Goal: Task Accomplishment & Management: Manage account settings

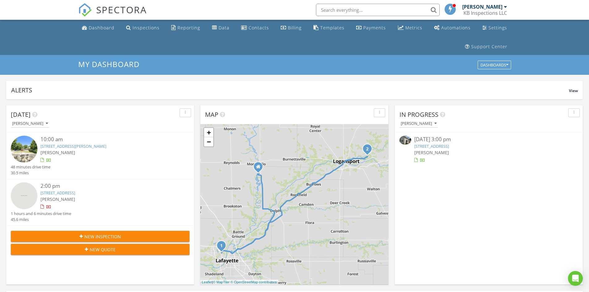
scroll to position [572, 598]
click at [105, 28] on div "Dashboard" at bounding box center [102, 28] width 26 height 6
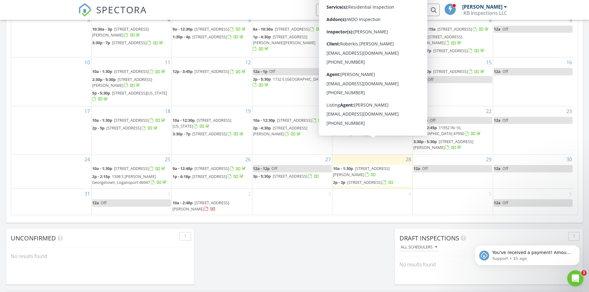
click at [571, 278] on icon "Open Intercom Messenger" at bounding box center [574, 278] width 10 height 10
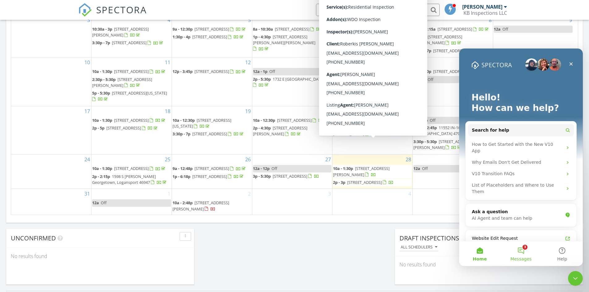
click at [520, 251] on button "3 Messages" at bounding box center [520, 253] width 41 height 25
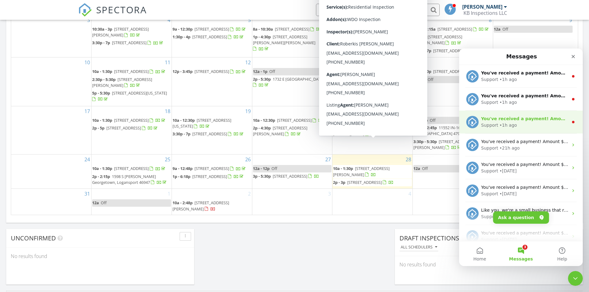
click at [502, 125] on div "• 1h ago" at bounding box center [508, 125] width 18 height 6
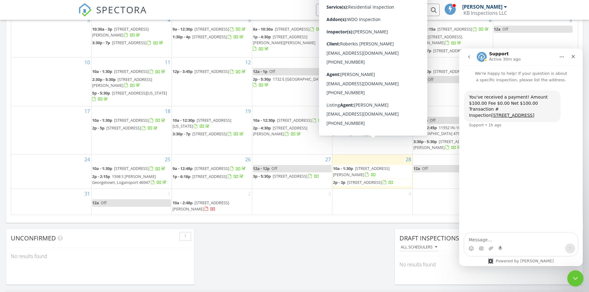
click at [573, 281] on icon "Close Intercom Messenger" at bounding box center [573, 277] width 7 height 7
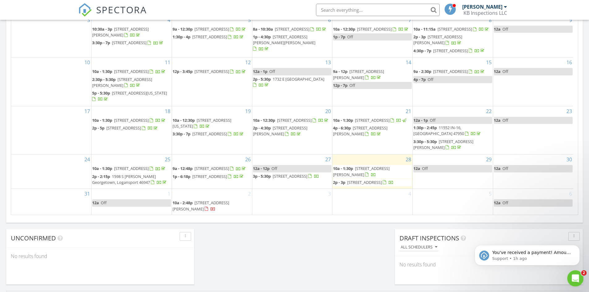
click at [571, 278] on icon "Open Intercom Messenger" at bounding box center [574, 278] width 10 height 10
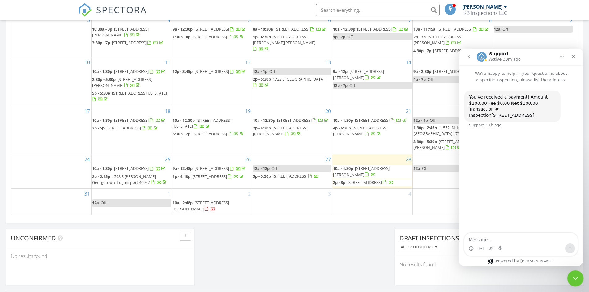
click at [575, 278] on icon "Close Intercom Messenger" at bounding box center [573, 277] width 7 height 7
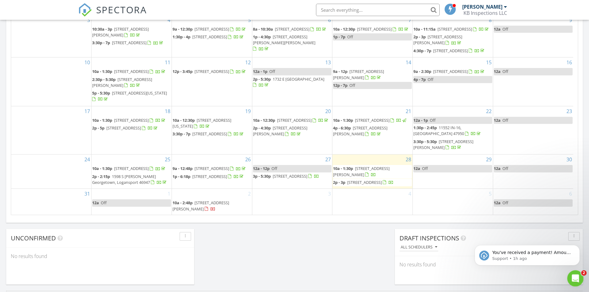
click at [578, 279] on div "Open Intercom Messenger" at bounding box center [574, 277] width 20 height 20
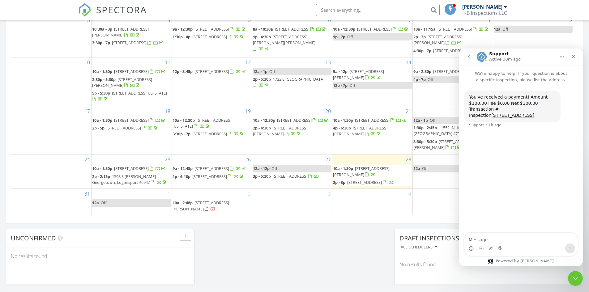
click at [465, 57] on button "go back" at bounding box center [469, 57] width 12 height 12
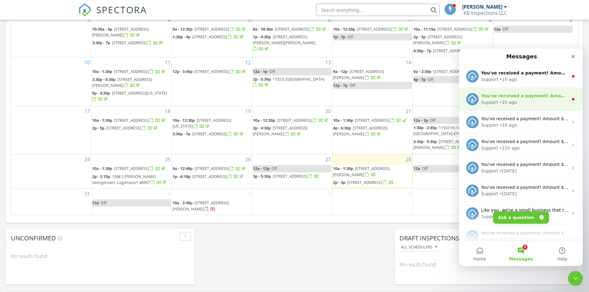
click at [517, 103] on div "Support • 1h ago" at bounding box center [524, 102] width 87 height 6
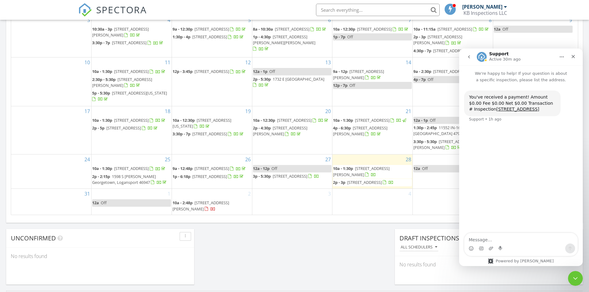
click at [465, 54] on button "go back" at bounding box center [469, 57] width 12 height 12
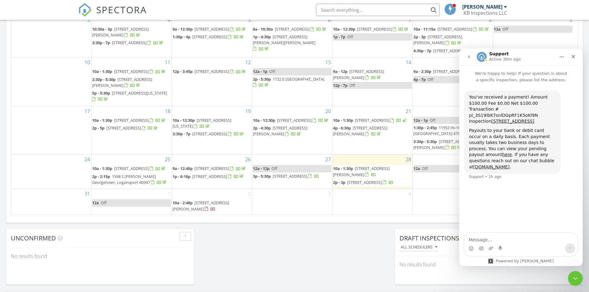
click at [470, 54] on button "go back" at bounding box center [469, 57] width 12 height 12
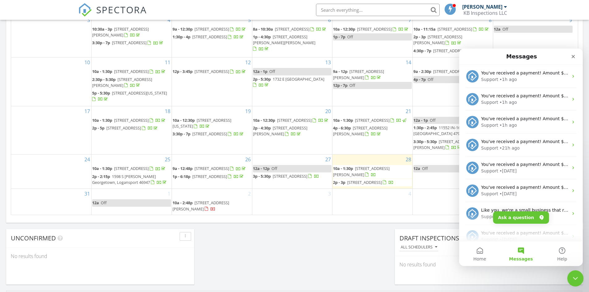
click at [576, 280] on icon "Close Intercom Messenger" at bounding box center [573, 277] width 7 height 7
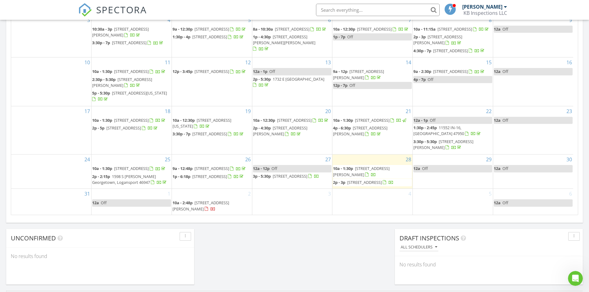
click at [357, 177] on span "816 Lindberg Rd, West Lafayette 47906" at bounding box center [361, 171] width 57 height 11
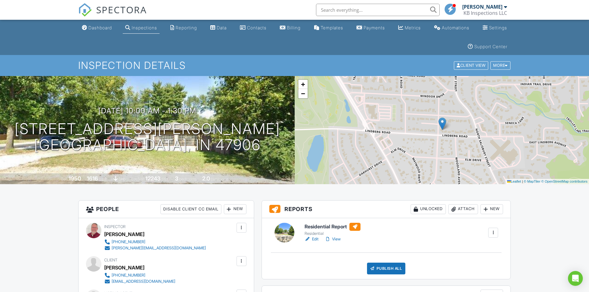
click at [315, 240] on link "Edit" at bounding box center [311, 239] width 14 height 6
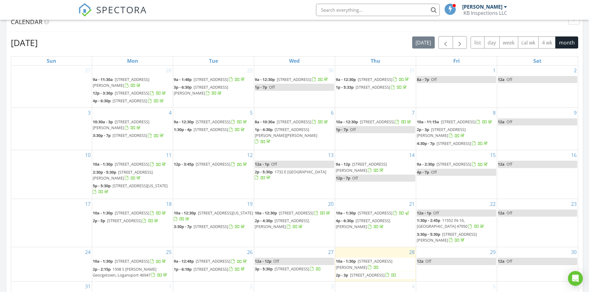
scroll to position [23, 0]
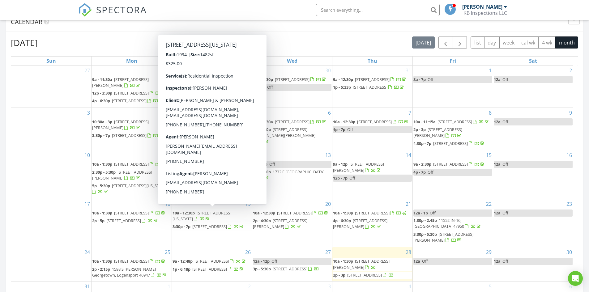
click at [209, 211] on span "100 N Indiana St, Mulberry 46058" at bounding box center [201, 215] width 59 height 11
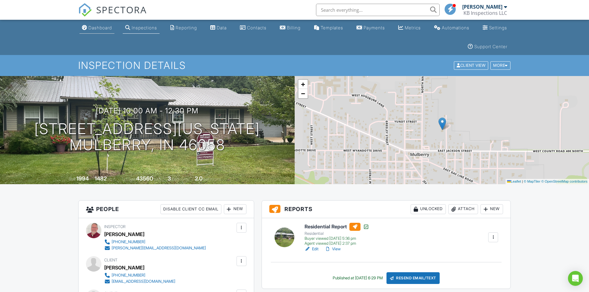
click at [104, 26] on div "Dashboard" at bounding box center [99, 27] width 23 height 5
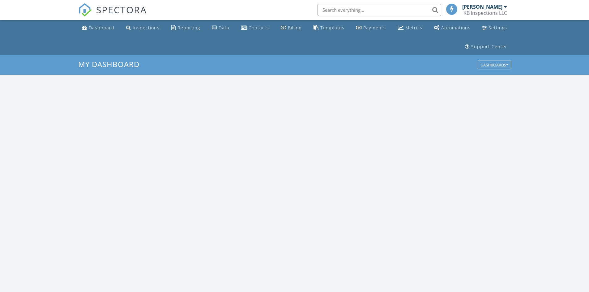
scroll to position [572, 598]
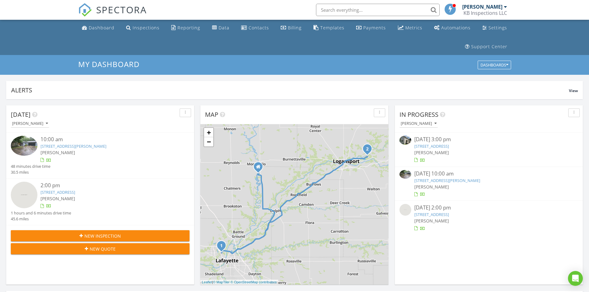
click at [438, 181] on link "[STREET_ADDRESS][PERSON_NAME]" at bounding box center [447, 181] width 66 height 6
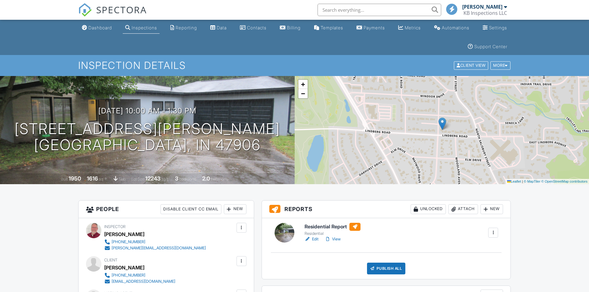
scroll to position [154, 0]
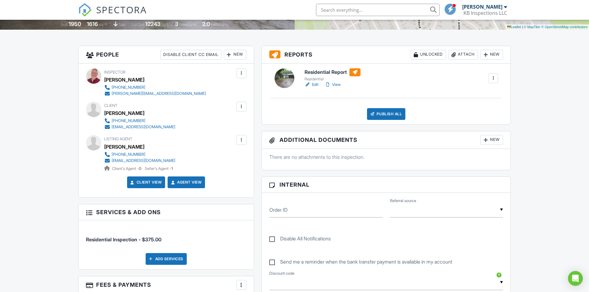
click at [315, 84] on link "Edit" at bounding box center [311, 85] width 14 height 6
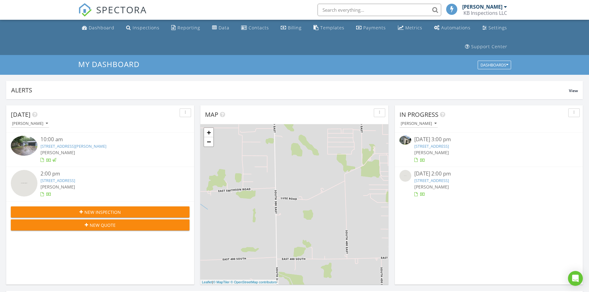
scroll to position [572, 598]
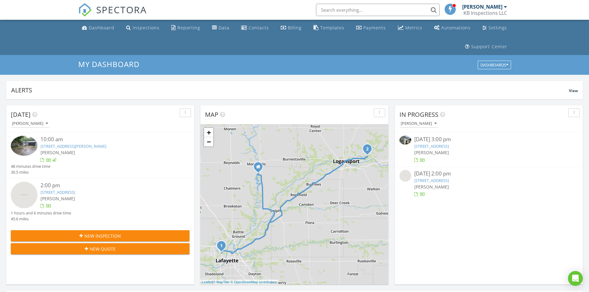
click at [439, 146] on link "2015 E Market St, Logansport, IN 46947" at bounding box center [431, 146] width 35 height 6
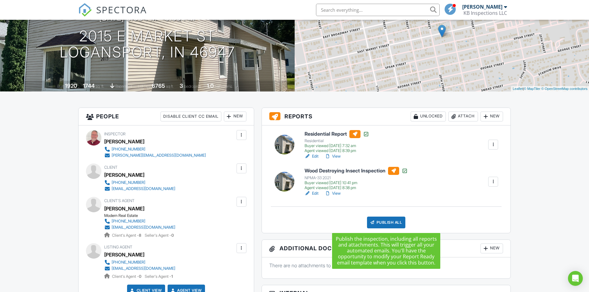
click at [387, 222] on div "Publish All" at bounding box center [386, 223] width 39 height 12
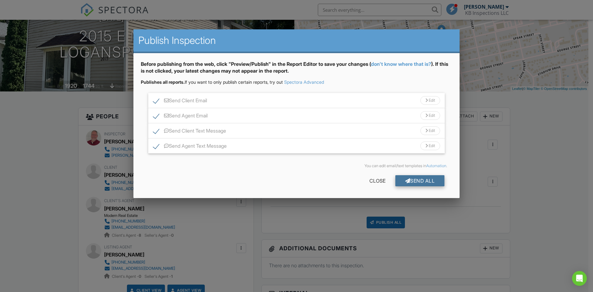
click at [425, 180] on div "Send All" at bounding box center [420, 180] width 49 height 11
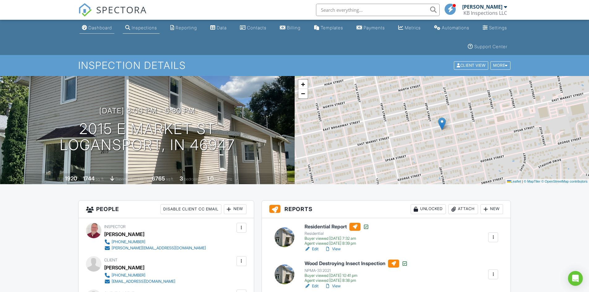
click at [98, 26] on div "Dashboard" at bounding box center [99, 27] width 23 height 5
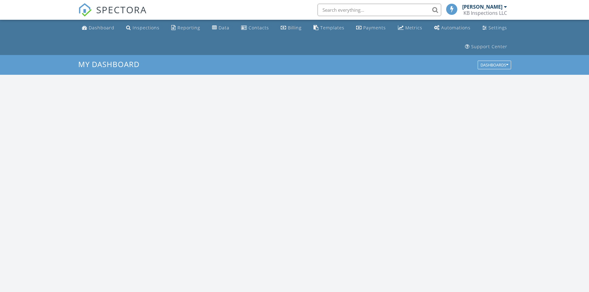
scroll to position [572, 598]
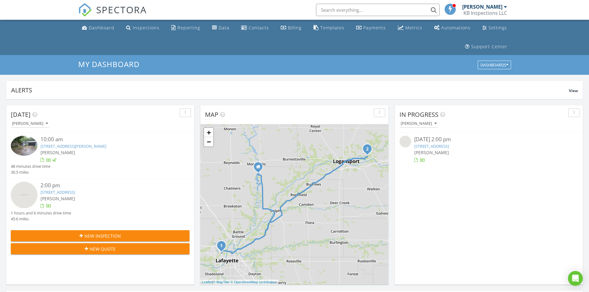
click at [436, 146] on link "481 N Private Rd 575 E, Logansport, IN 46947" at bounding box center [431, 146] width 35 height 6
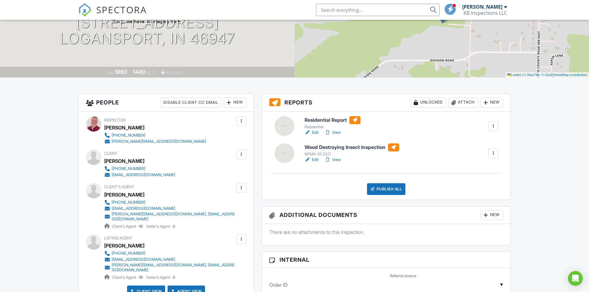
scroll to position [93, 0]
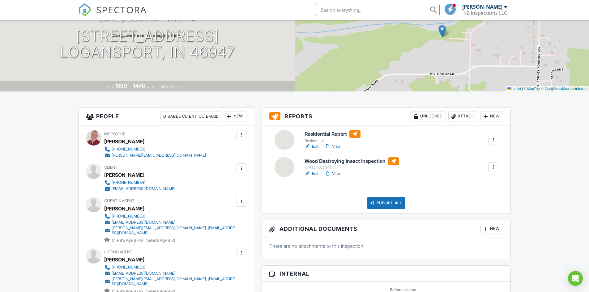
click at [314, 175] on link "Edit" at bounding box center [311, 174] width 14 height 6
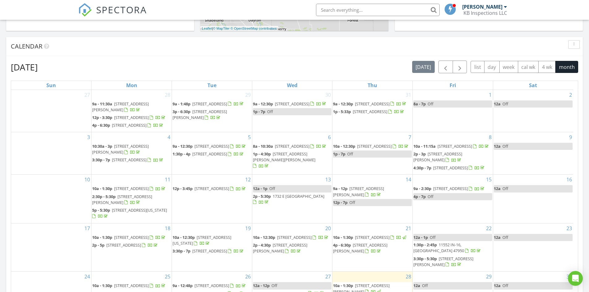
scroll to position [247, 0]
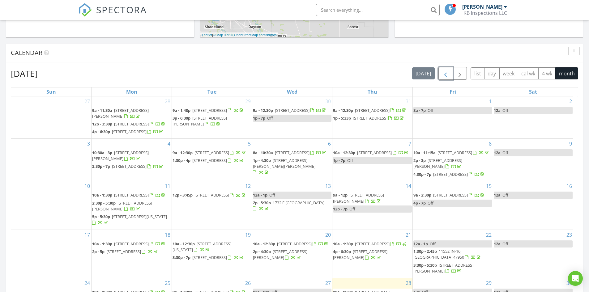
click at [443, 72] on span "button" at bounding box center [445, 73] width 7 height 7
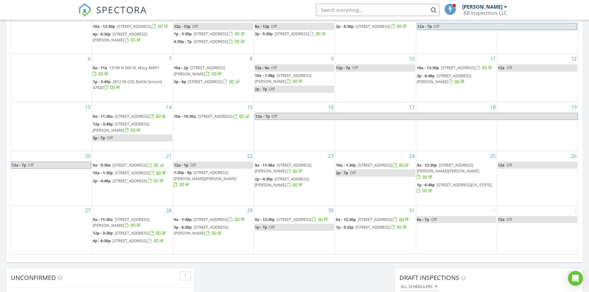
scroll to position [371, 0]
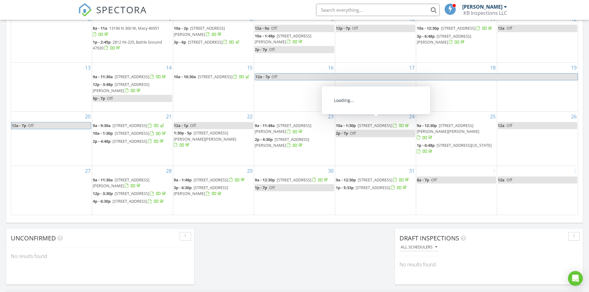
click at [377, 123] on span "513 Sun Catcher Dr, Avon 46123" at bounding box center [375, 126] width 35 height 6
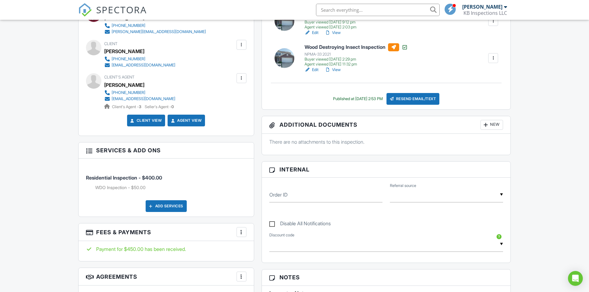
click at [241, 233] on div at bounding box center [241, 232] width 6 height 6
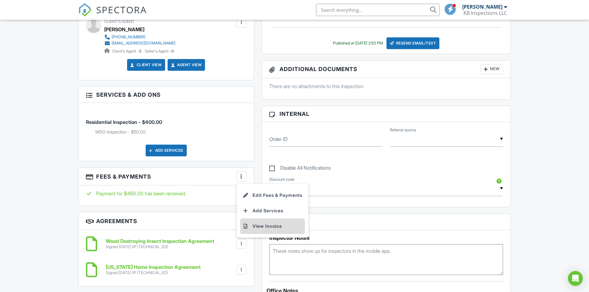
scroll to position [278, 0]
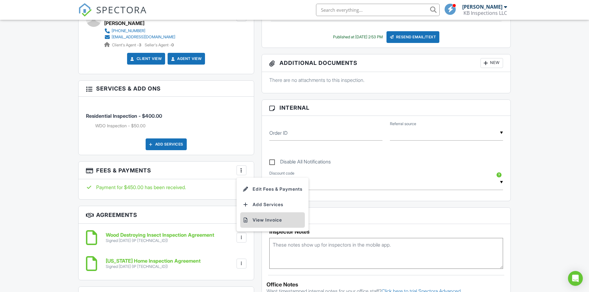
click at [265, 220] on li "View Invoice" at bounding box center [272, 219] width 65 height 15
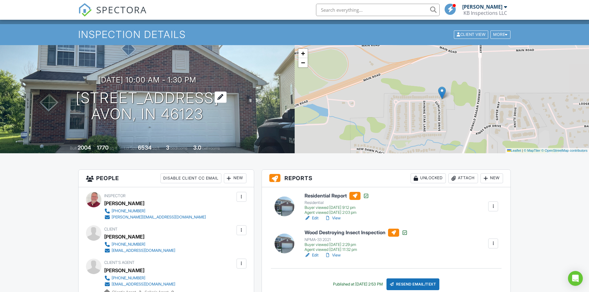
scroll to position [0, 0]
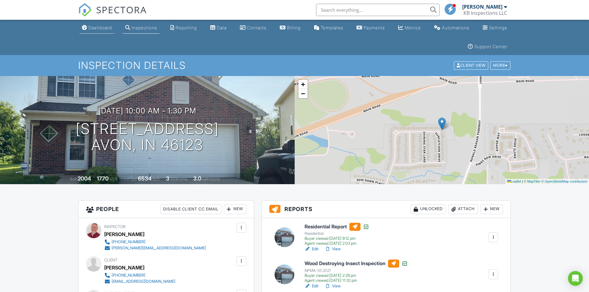
click at [103, 25] on div "Dashboard" at bounding box center [99, 27] width 23 height 5
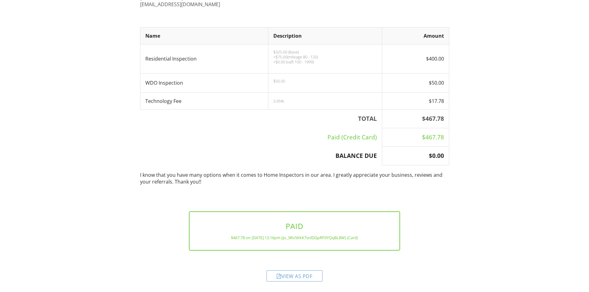
scroll to position [88, 0]
click at [290, 277] on div "View as PDF" at bounding box center [294, 275] width 56 height 11
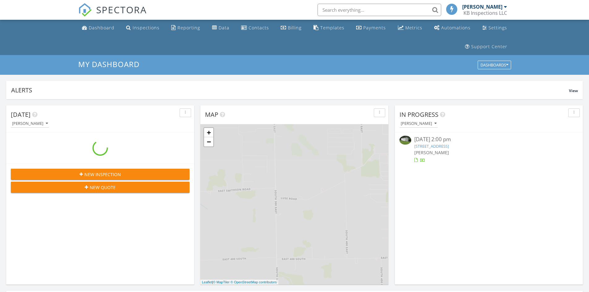
scroll to position [3, 3]
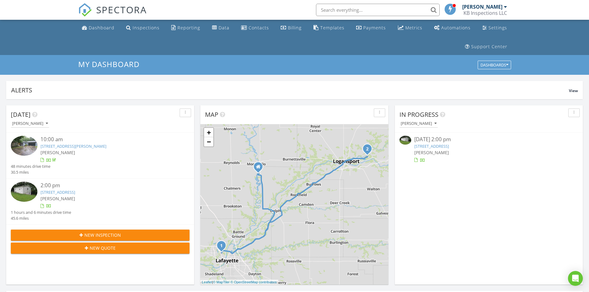
click at [441, 149] on link "481 N Private Rd 575 E, Logansport, IN 46947" at bounding box center [431, 146] width 35 height 6
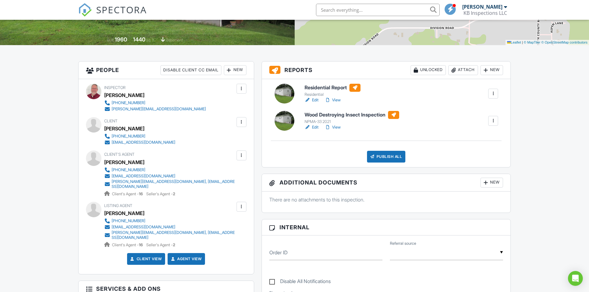
scroll to position [124, 0]
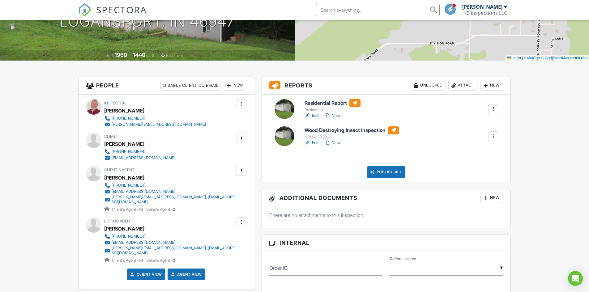
click at [493, 136] on div at bounding box center [493, 136] width 6 height 6
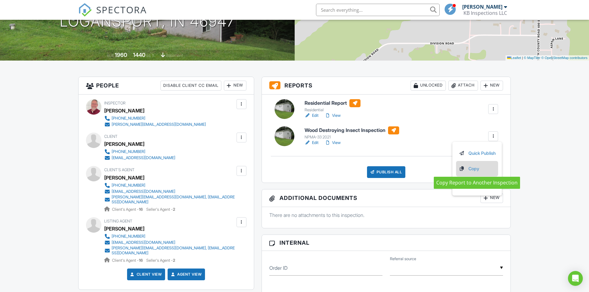
click at [471, 168] on link "Copy" at bounding box center [476, 168] width 37 height 7
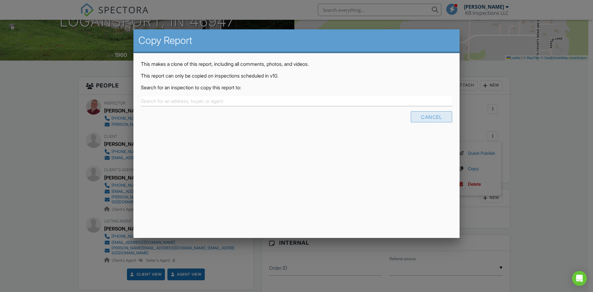
click at [422, 116] on div "Cancel" at bounding box center [431, 116] width 41 height 11
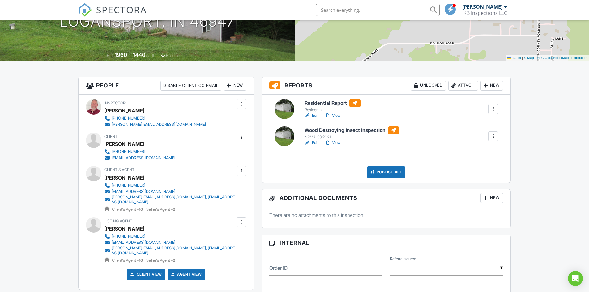
click at [335, 142] on link "View" at bounding box center [332, 143] width 16 height 6
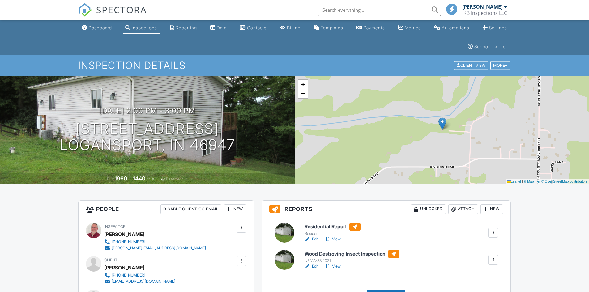
click at [100, 27] on div "Dashboard" at bounding box center [99, 27] width 23 height 5
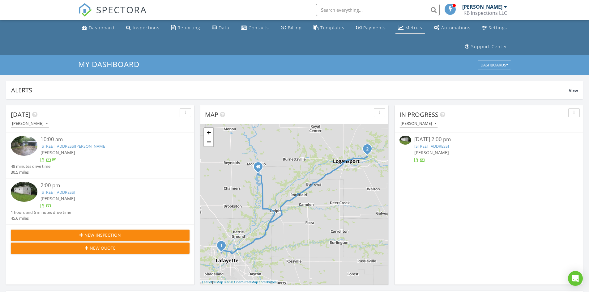
click at [418, 27] on div "Metrics" at bounding box center [413, 28] width 17 height 6
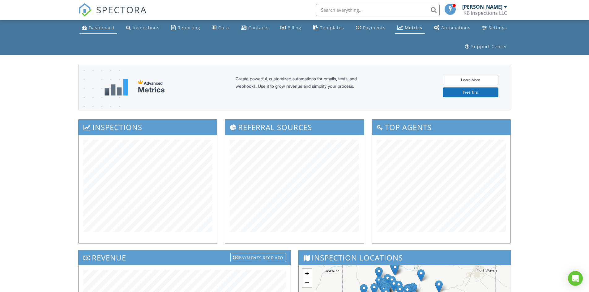
click at [96, 29] on div "Dashboard" at bounding box center [102, 28] width 26 height 6
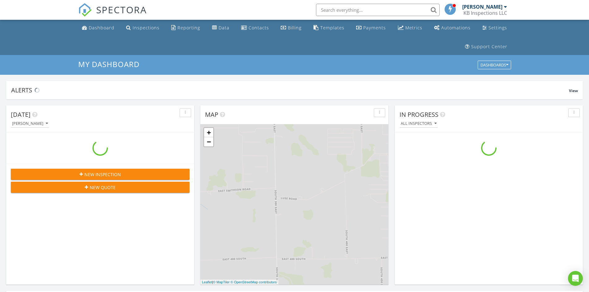
scroll to position [572, 598]
